Goal: Task Accomplishment & Management: Complete application form

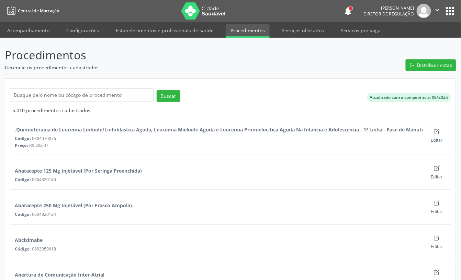
click at [455, 15] on button "apps" at bounding box center [450, 11] width 12 height 12
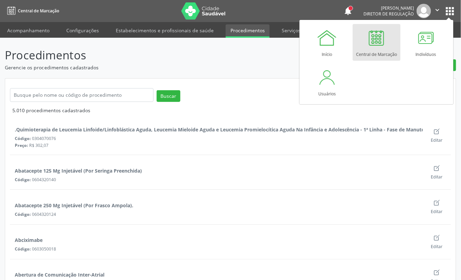
click at [371, 36] on div at bounding box center [376, 37] width 21 height 21
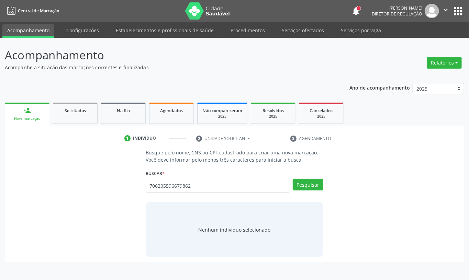
type input "706205596679862"
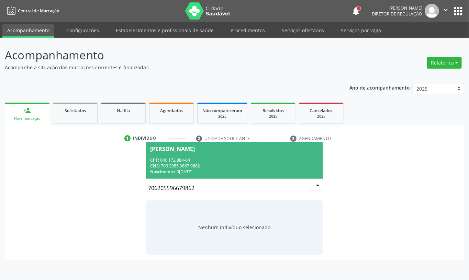
click at [185, 151] on div "[PERSON_NAME]" at bounding box center [172, 148] width 45 height 5
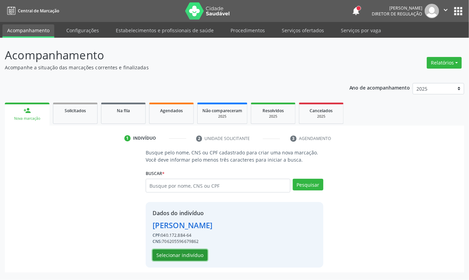
click at [192, 260] on button "Selecionar indivíduo" at bounding box center [180, 256] width 55 height 12
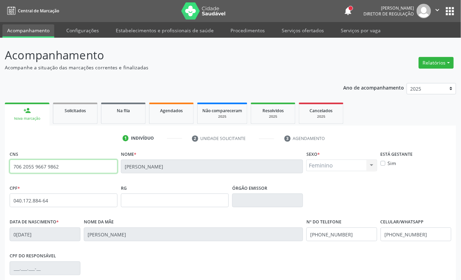
click at [51, 168] on input "706 2055 9667 9862" at bounding box center [64, 167] width 108 height 14
click at [66, 162] on input "706 2055 9667 9862" at bounding box center [64, 167] width 108 height 14
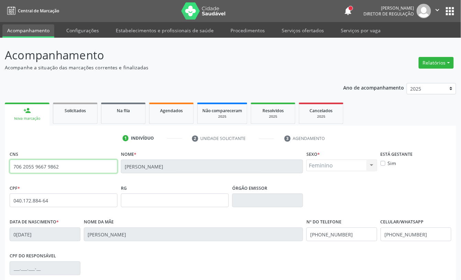
click at [66, 162] on input "706 2055 9667 9862" at bounding box center [64, 167] width 108 height 14
click at [176, 112] on span "Agendados" at bounding box center [171, 111] width 23 height 6
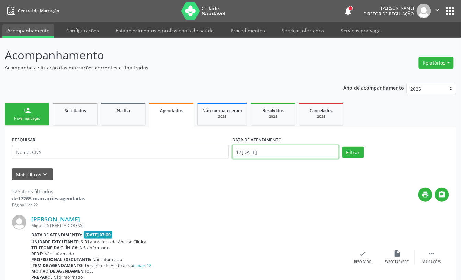
click at [324, 155] on body "Central de Marcação notifications [PERSON_NAME] Diretor de regulação  Configur…" at bounding box center [230, 140] width 461 height 280
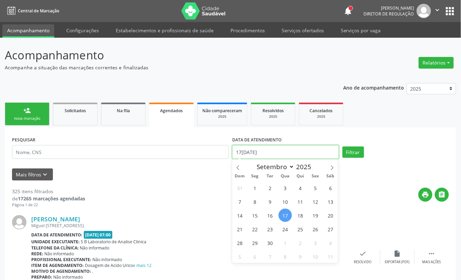
click at [324, 155] on input "17[DATE]" at bounding box center [285, 152] width 107 height 14
click at [315, 155] on input "text" at bounding box center [285, 152] width 107 height 14
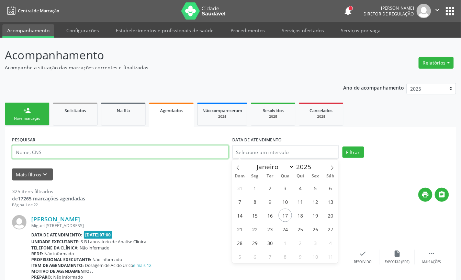
click at [107, 149] on input "text" at bounding box center [120, 152] width 217 height 14
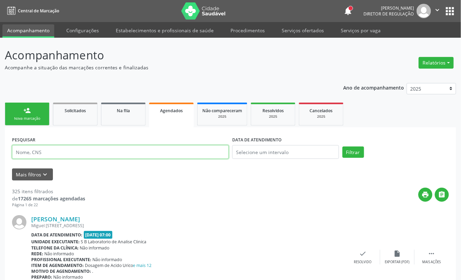
paste input "706 2055 9667 9862"
type input "706 2055 9667 9862"
click at [343, 147] on button "Filtrar" at bounding box center [354, 153] width 22 height 12
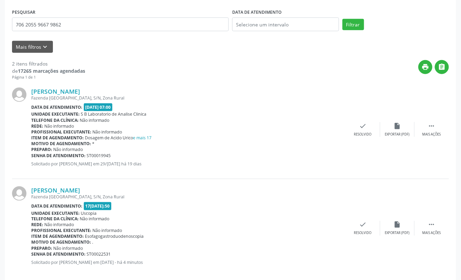
scroll to position [137, 0]
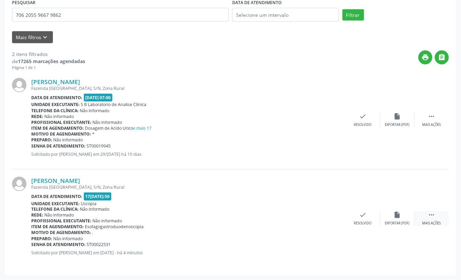
click at [427, 213] on div " Mais ações" at bounding box center [432, 219] width 34 height 15
click at [291, 212] on icon "print" at bounding box center [295, 216] width 8 height 8
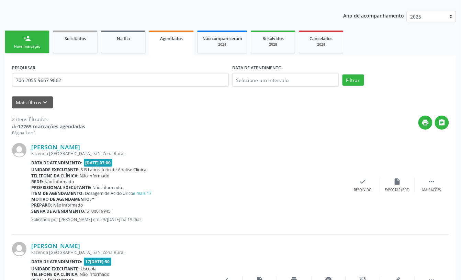
scroll to position [0, 0]
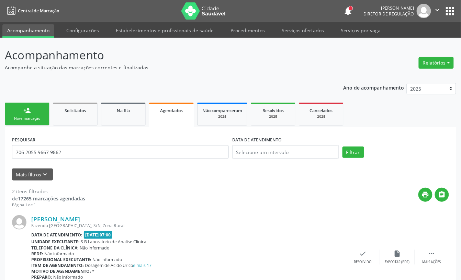
click at [34, 113] on link "person_add Nova marcação" at bounding box center [27, 114] width 45 height 23
click at [32, 112] on link "person_add Nova marcação" at bounding box center [27, 114] width 45 height 23
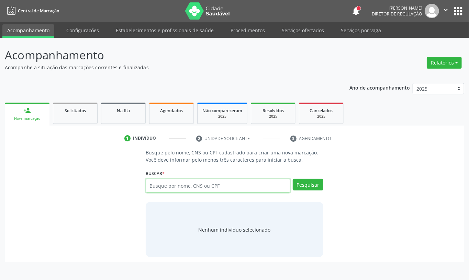
click at [207, 190] on input "text" at bounding box center [218, 186] width 145 height 14
type input "12269067452"
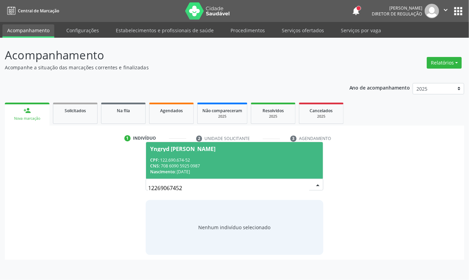
click at [209, 158] on div "CPF: 122.690.674-52" at bounding box center [234, 160] width 169 height 6
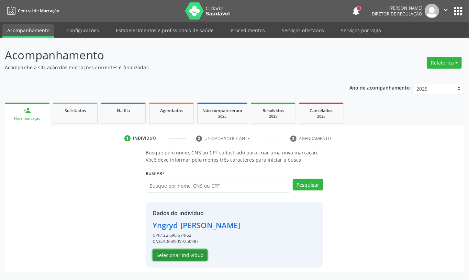
click at [177, 251] on button "Selecionar indivíduo" at bounding box center [180, 256] width 55 height 12
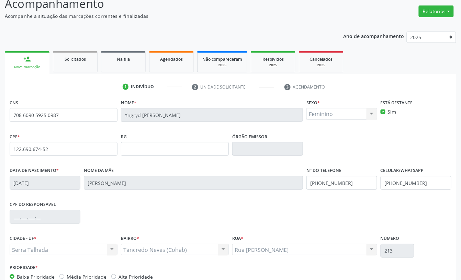
scroll to position [92, 0]
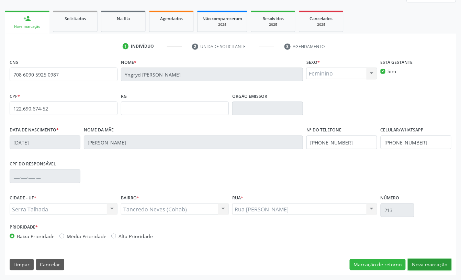
click at [432, 266] on button "Nova marcação" at bounding box center [429, 265] width 43 height 12
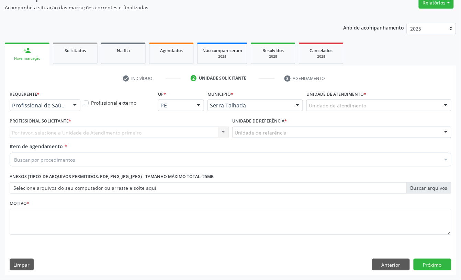
scroll to position [61, 0]
click at [41, 112] on div "Requerente * Profissional de Saúde Profissional de Saúde Paciente Nenhum result…" at bounding box center [45, 102] width 74 height 27
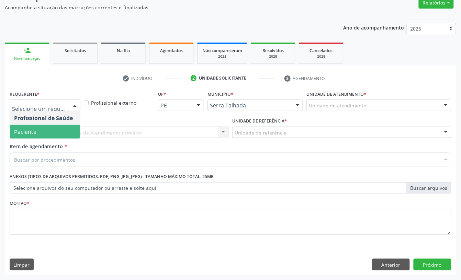
click at [52, 127] on span "Paciente" at bounding box center [45, 132] width 70 height 14
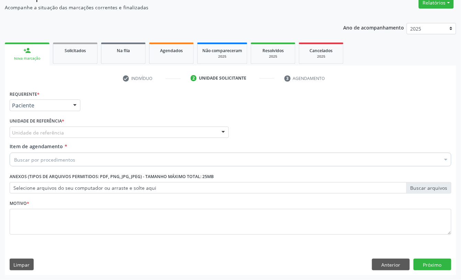
click at [50, 125] on label "Unidade de referência *" at bounding box center [37, 121] width 55 height 11
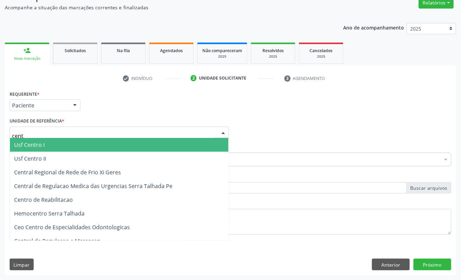
type input "centr"
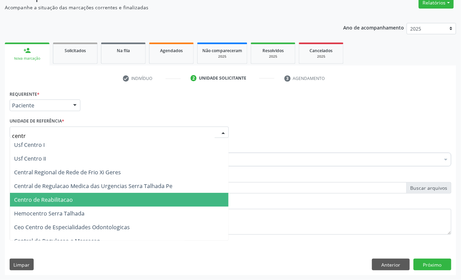
click at [111, 199] on span "Centro de Reabilitacao" at bounding box center [119, 200] width 219 height 14
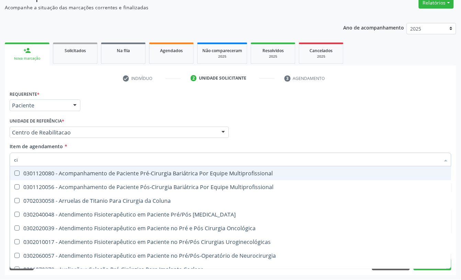
type input "c"
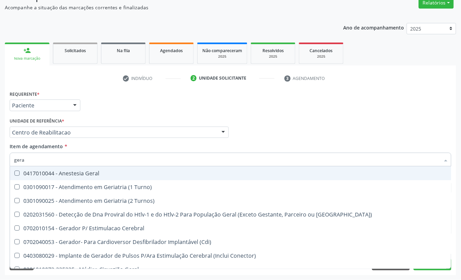
type input "geral"
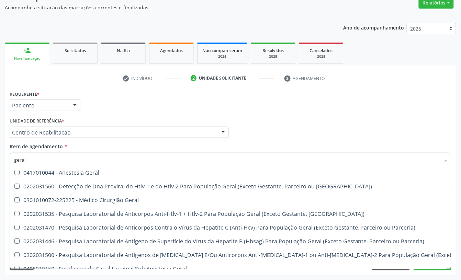
scroll to position [0, 0]
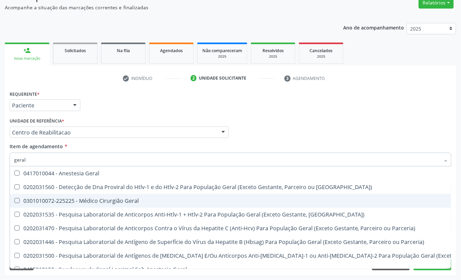
click at [100, 200] on div "0301010072-225225 - Médico Cirurgião Geral" at bounding box center [277, 200] width 526 height 5
checkbox Geral "true"
click at [0, 207] on div "Acompanhamento Acompanhe a situação das marcações correntes e finalizadas Relat…" at bounding box center [230, 129] width 461 height 303
checkbox Parceria\) "true"
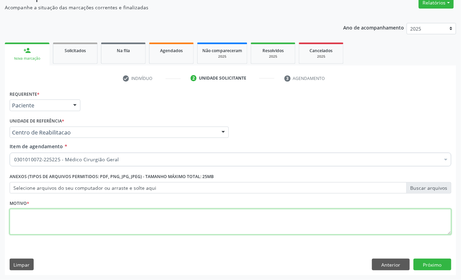
click at [15, 225] on textarea at bounding box center [231, 222] width 442 height 26
type textarea "."
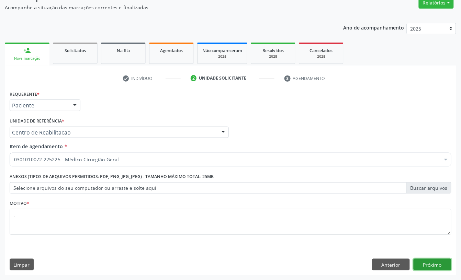
click at [429, 260] on button "Próximo" at bounding box center [433, 265] width 38 height 12
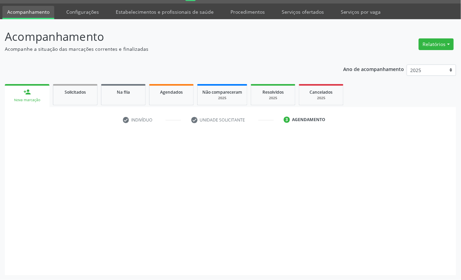
scroll to position [19, 0]
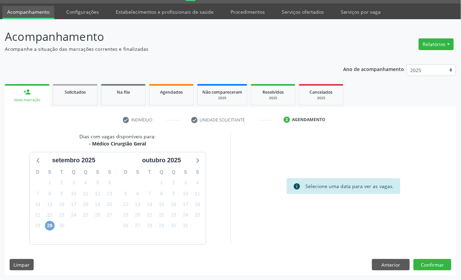
click at [46, 227] on span "29" at bounding box center [50, 226] width 10 height 10
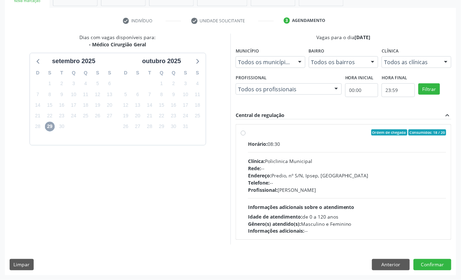
scroll to position [119, 0]
click at [307, 136] on label "Ordem de chegada Consumidos: 18 / 20 Horário: 08:30 Clínica: Policlinica Munici…" at bounding box center [347, 183] width 198 height 106
click at [246, 136] on input "Ordem de chegada Consumidos: 18 / 20 Horário: 08:30 Clínica: Policlinica Munici…" at bounding box center [243, 133] width 5 height 6
radio input "true"
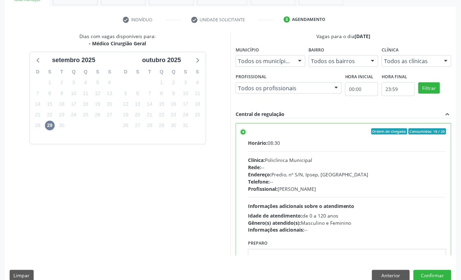
scroll to position [131, 0]
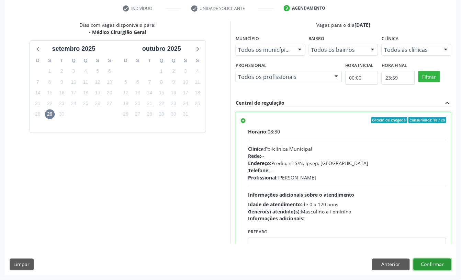
click at [425, 262] on button "Confirmar" at bounding box center [433, 265] width 38 height 12
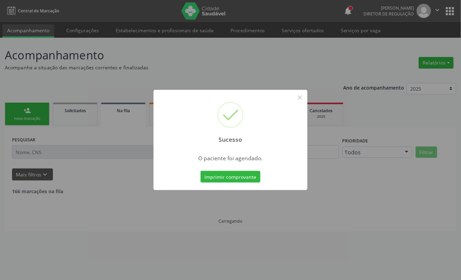
scroll to position [0, 0]
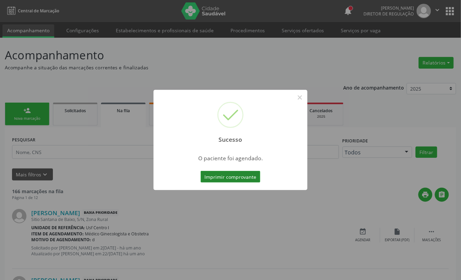
click at [213, 175] on button "Imprimir comprovante" at bounding box center [231, 177] width 60 height 12
